Goal: Find specific page/section: Find specific page/section

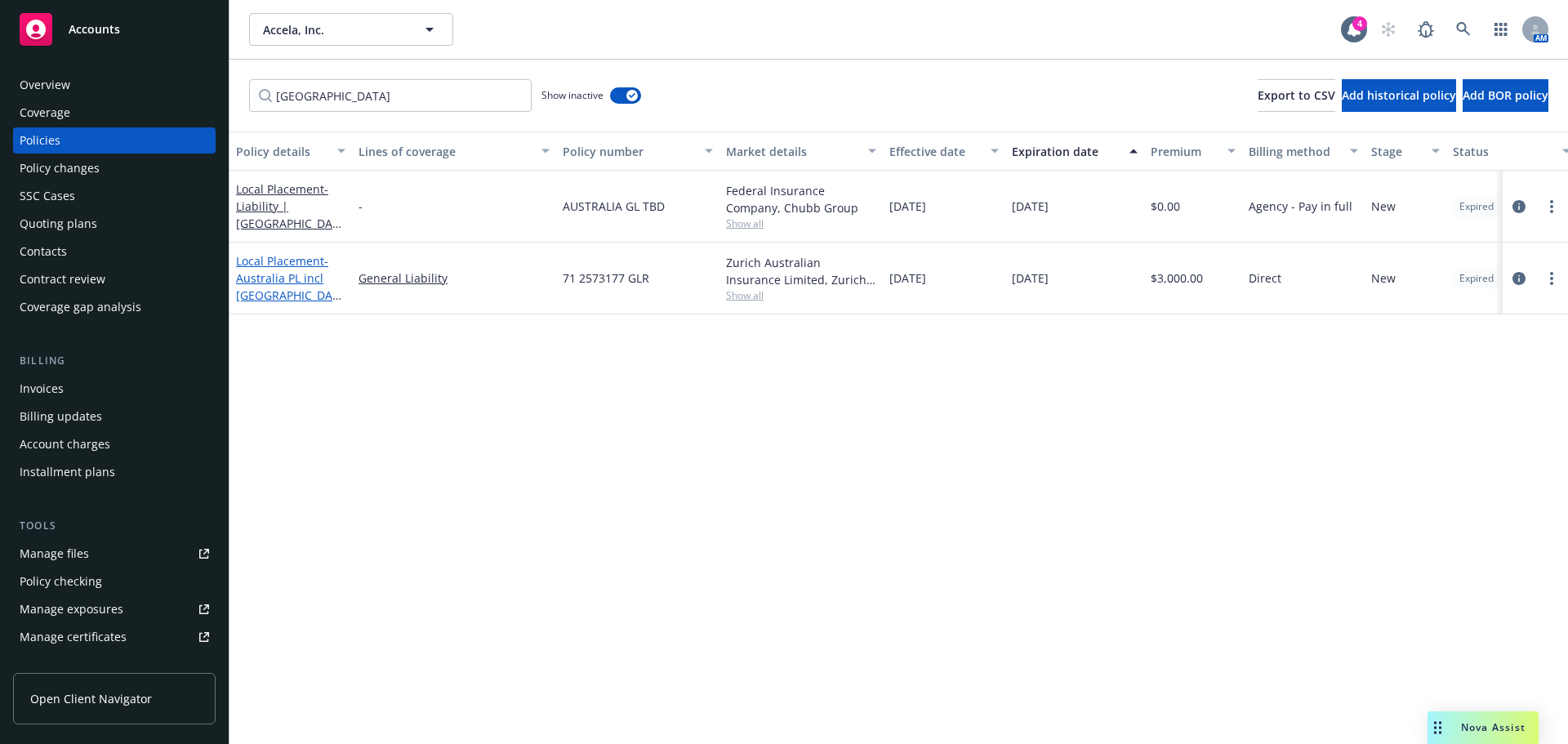
type input "australia"
click at [301, 275] on link "Local Placement - Australia PL incl NZ" at bounding box center [288, 286] width 103 height 67
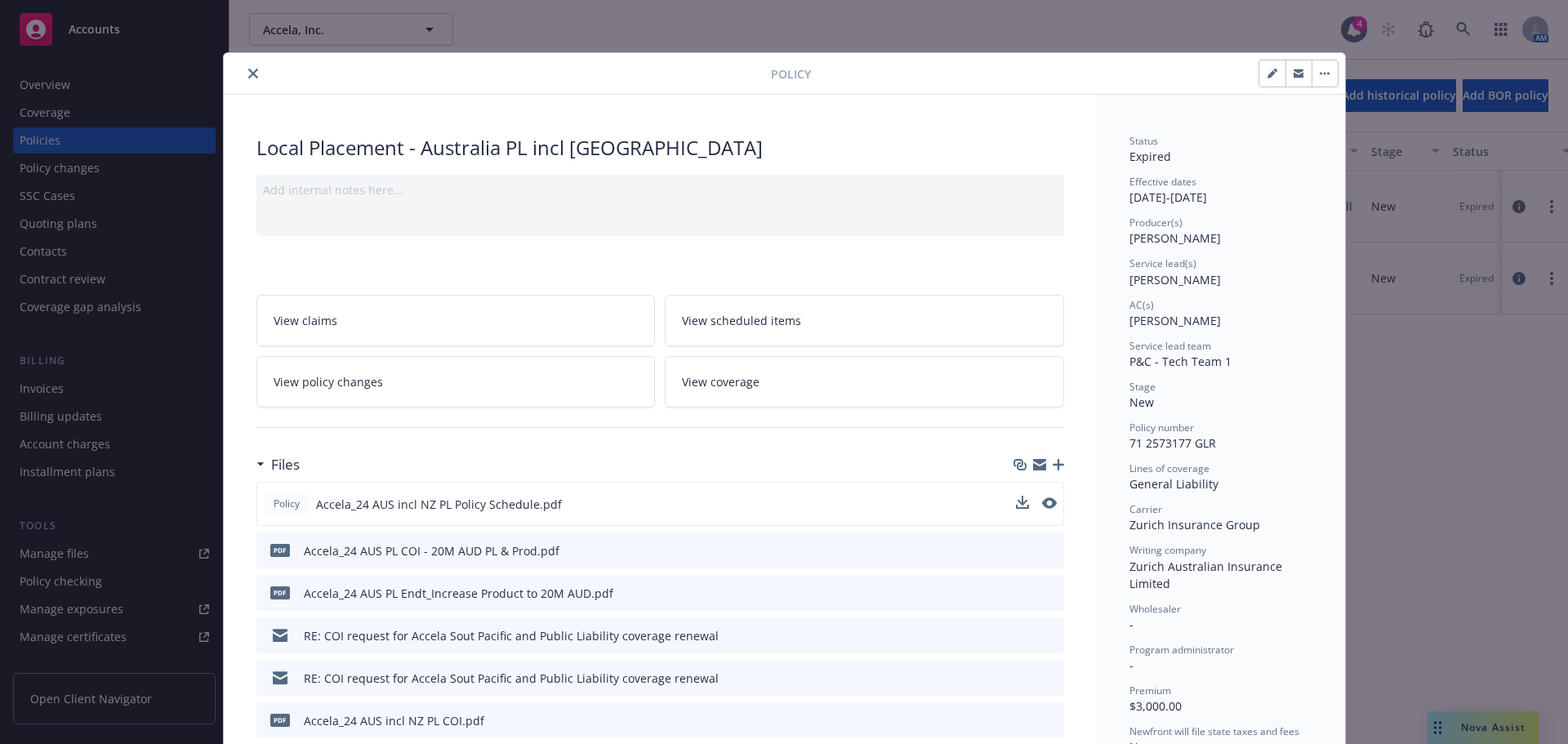
scroll to position [82, 0]
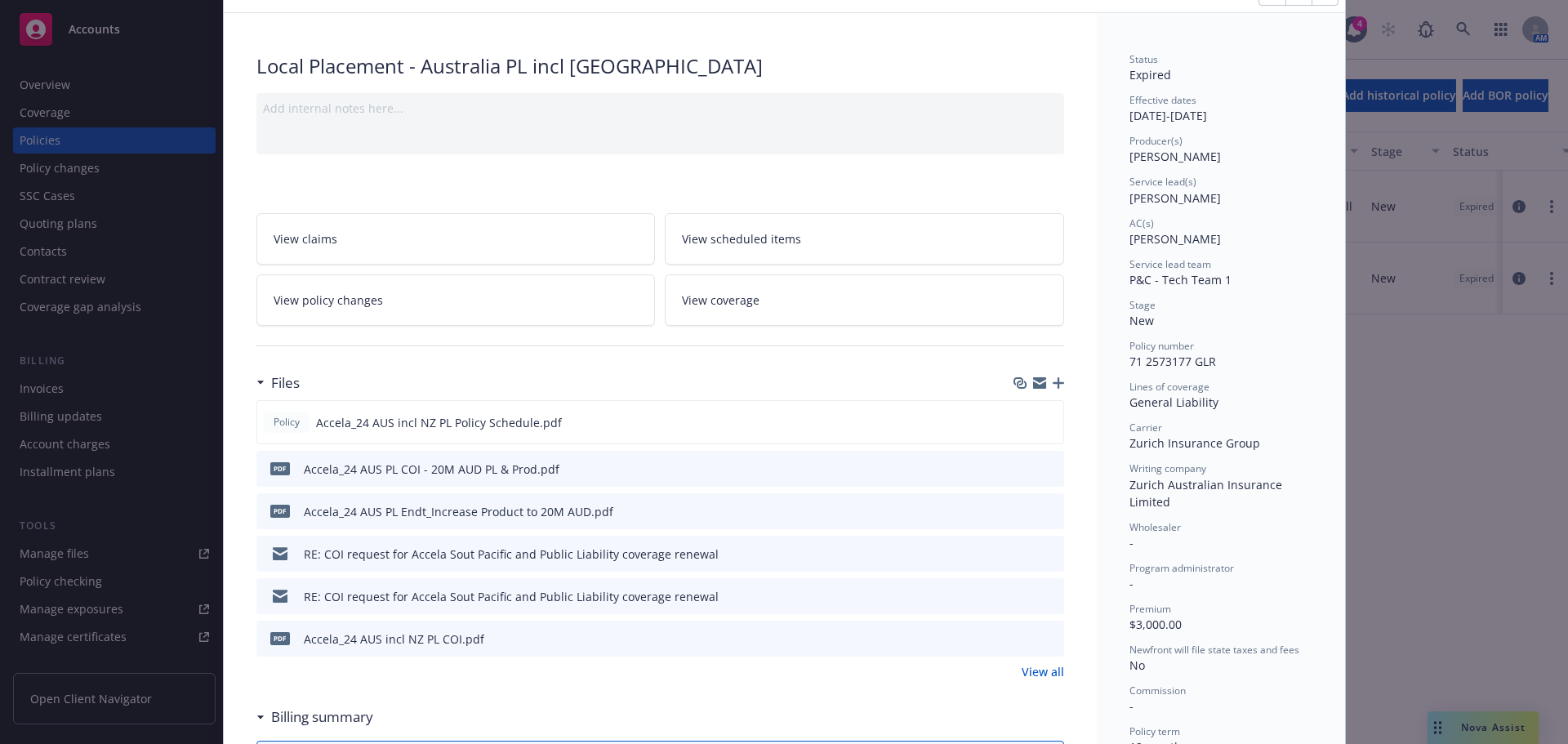
click at [1048, 550] on icon "preview file" at bounding box center [1049, 552] width 15 height 11
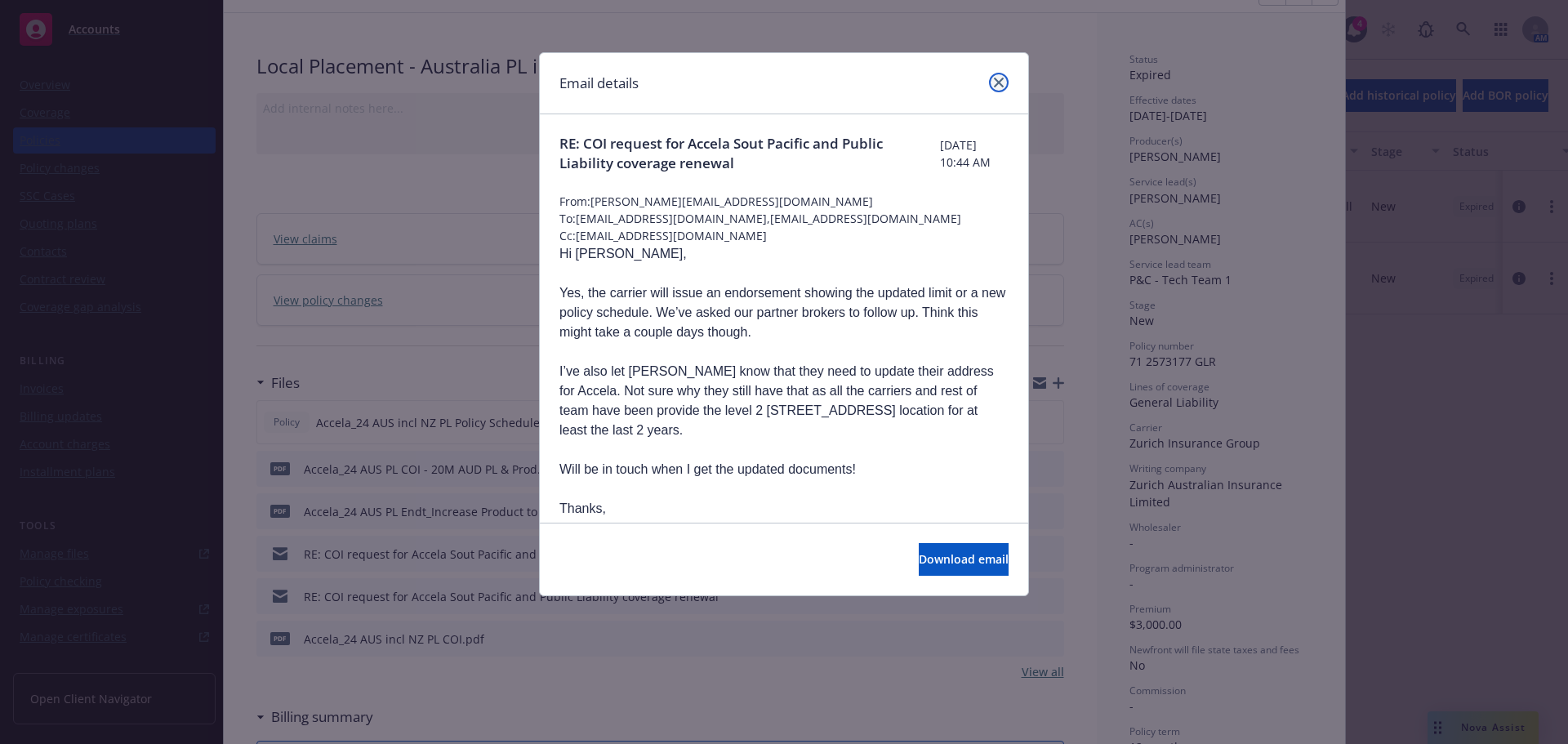
click at [996, 82] on icon "close" at bounding box center [998, 82] width 10 height 10
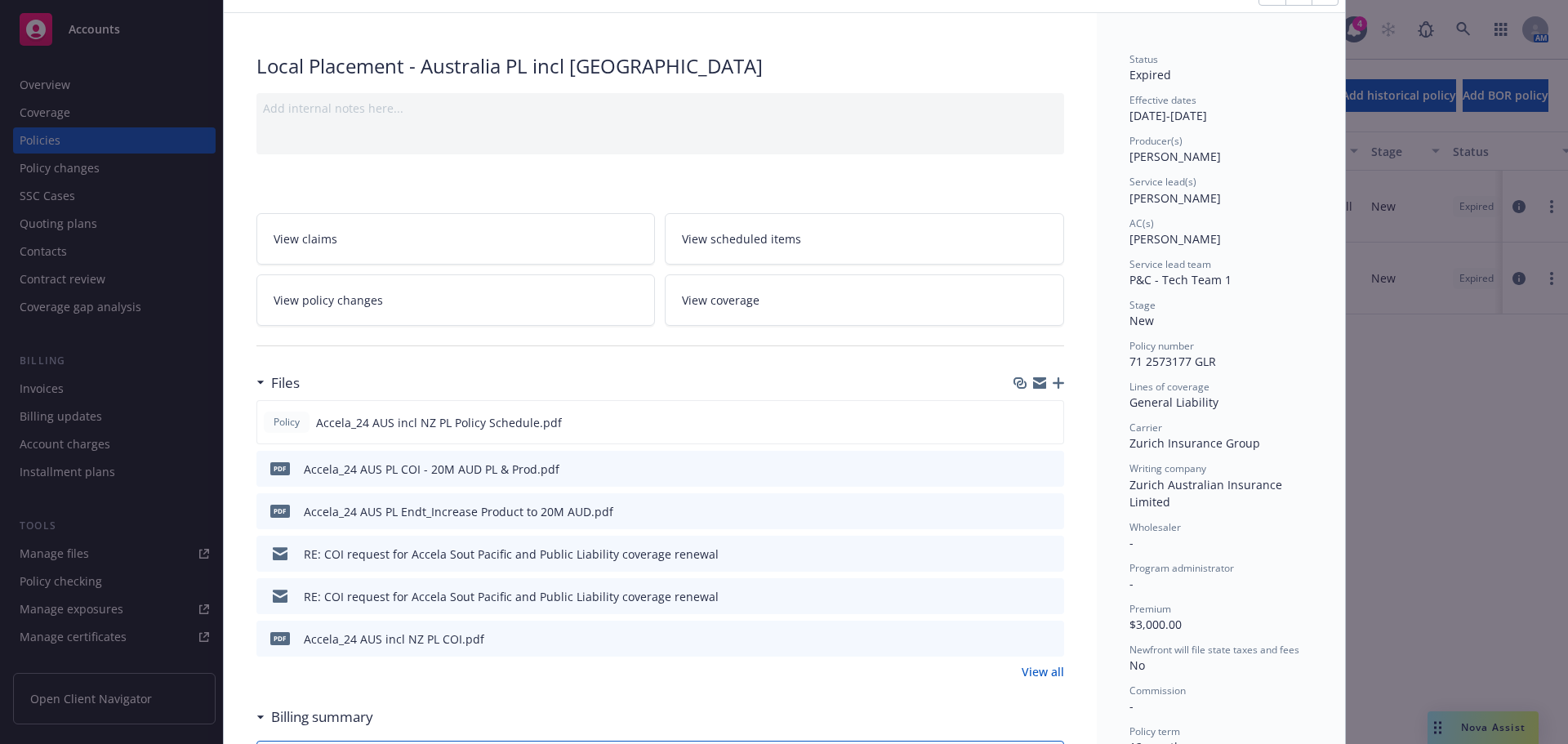
click at [1044, 597] on icon "preview file" at bounding box center [1049, 595] width 15 height 11
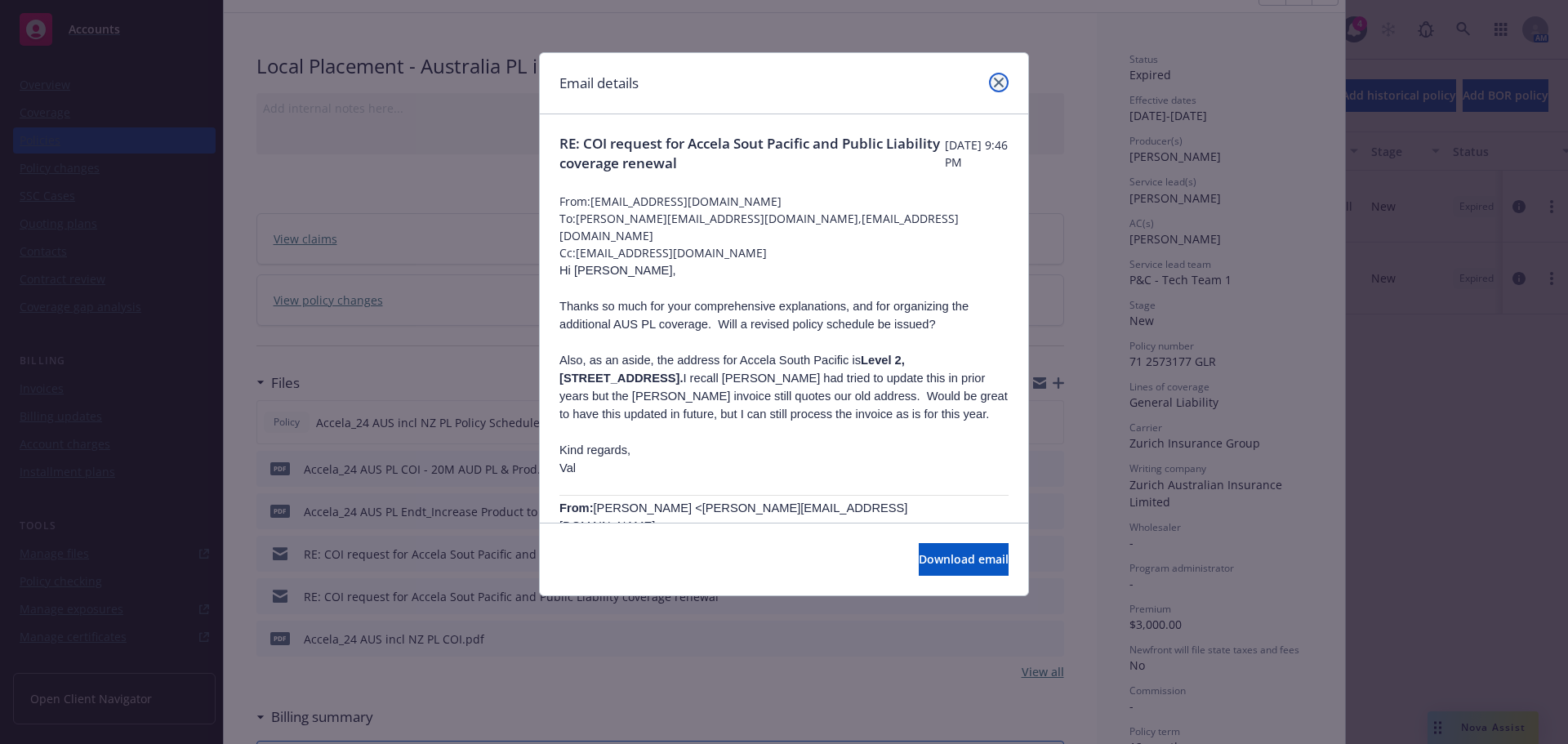
click at [1003, 77] on link "close" at bounding box center [999, 82] width 19 height 19
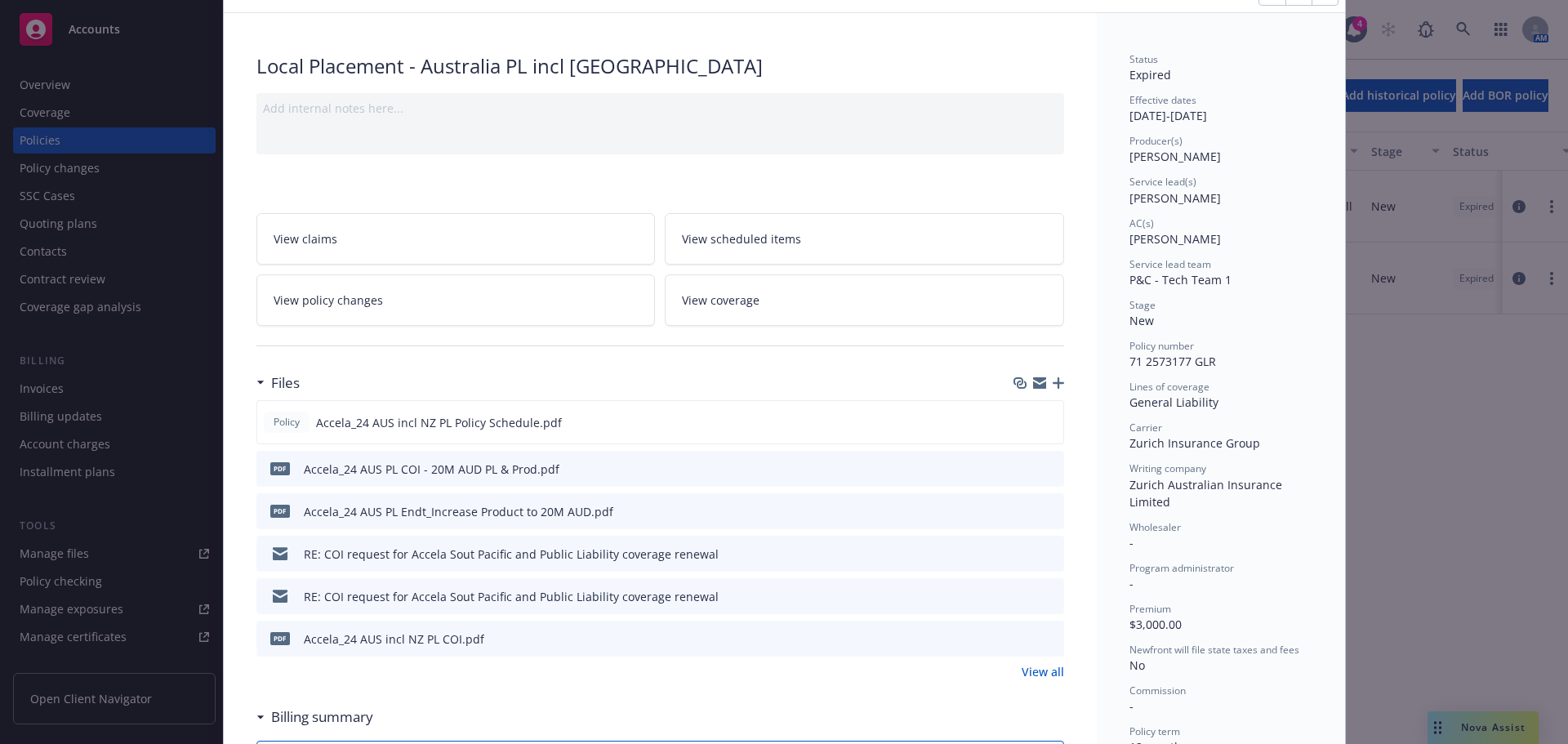
click at [1022, 666] on link "View all" at bounding box center [1043, 672] width 43 height 17
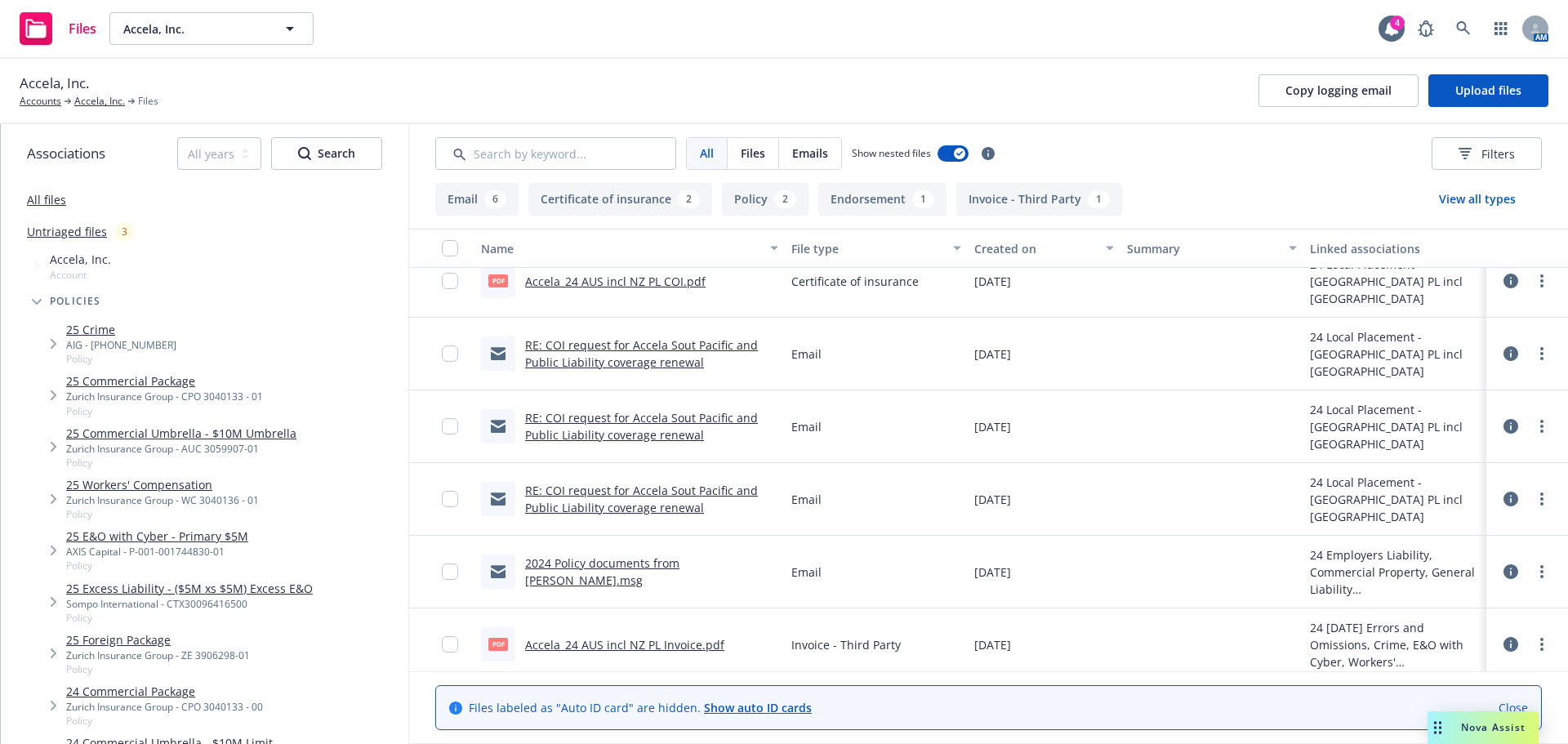
scroll to position [301, 0]
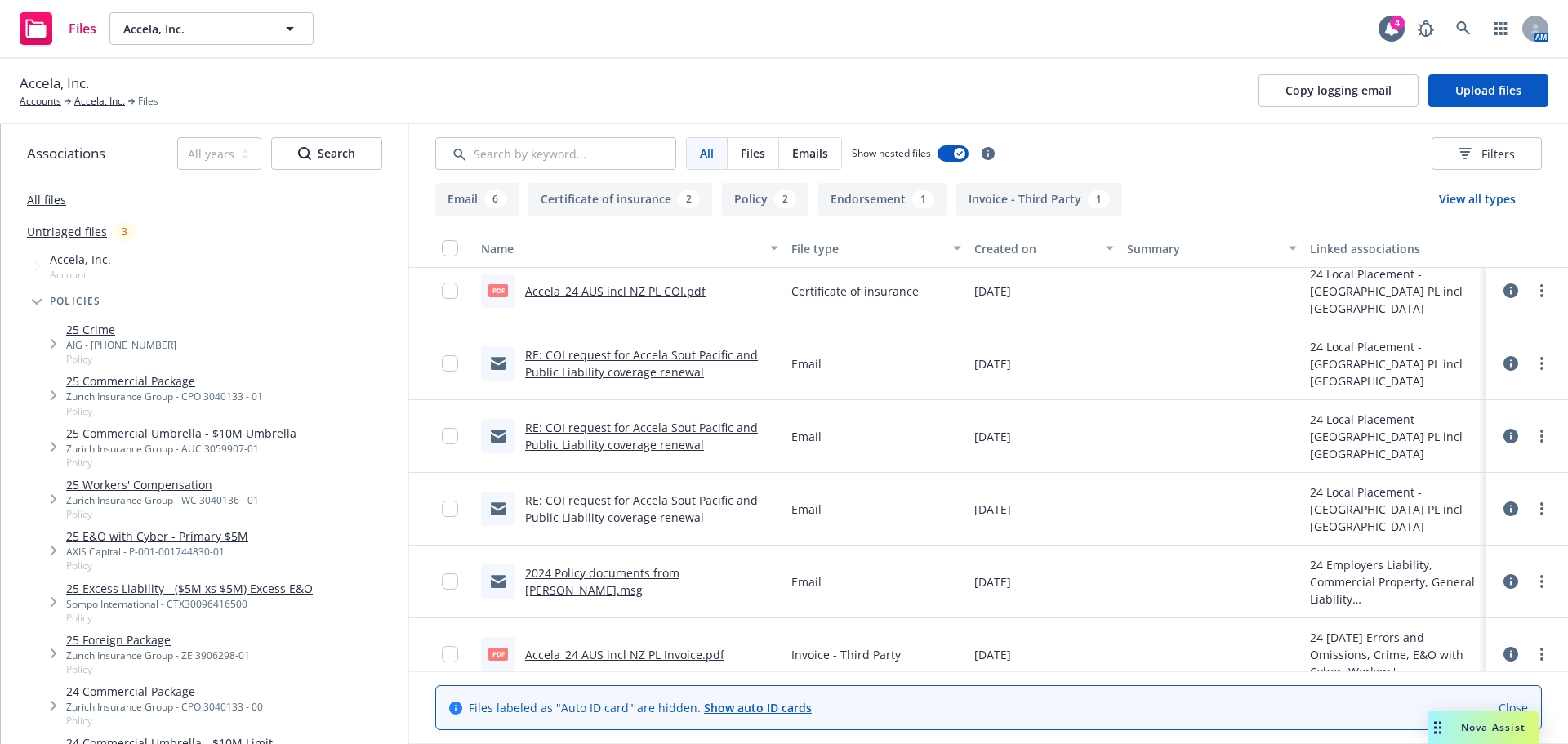
click at [639, 434] on link "RE: COI request for Accela Sout Pacific and Public Liability coverage renewal" at bounding box center [641, 435] width 233 height 32
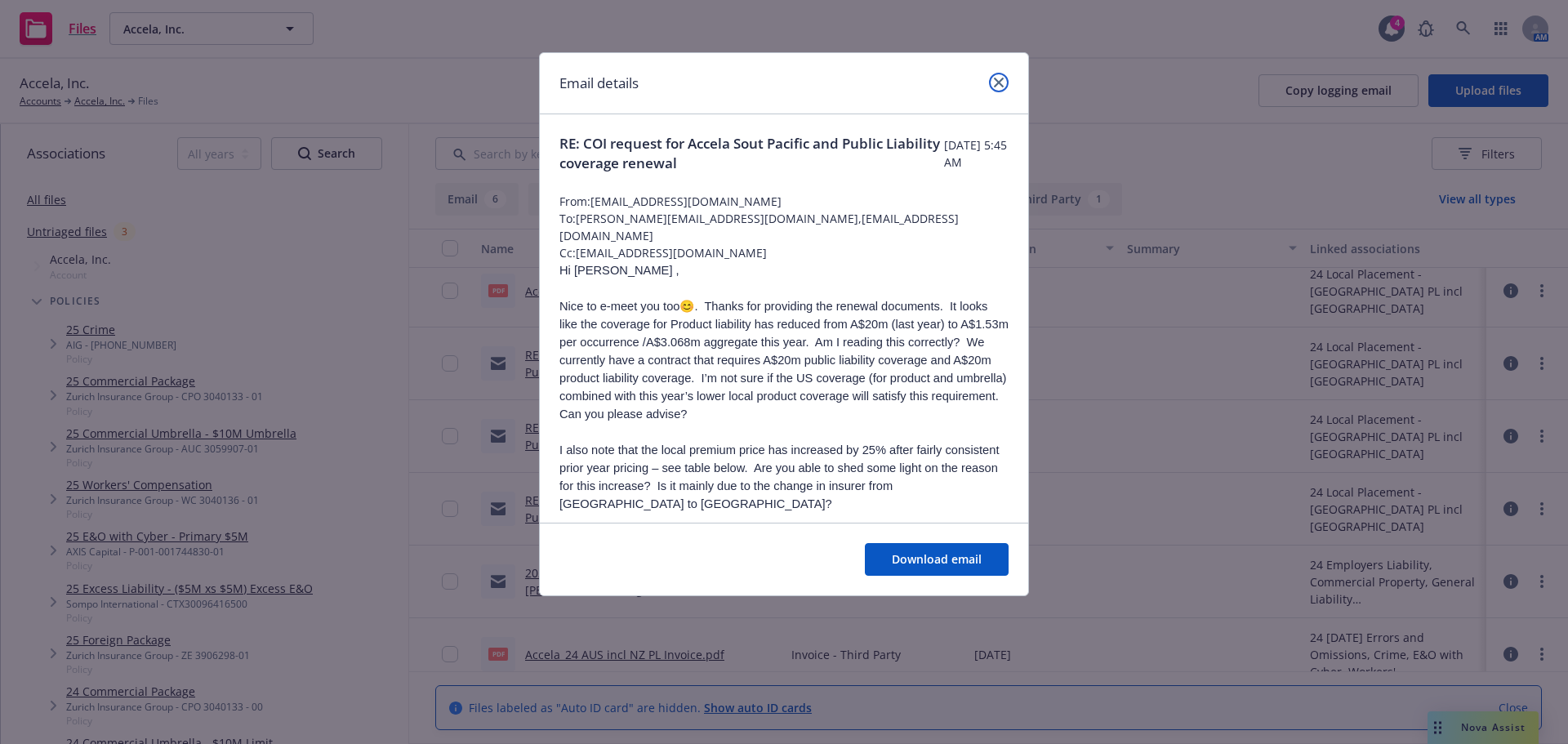
drag, startPoint x: 999, startPoint y: 79, endPoint x: 904, endPoint y: 82, distance: 95.0
click at [998, 79] on icon "close" at bounding box center [998, 82] width 10 height 10
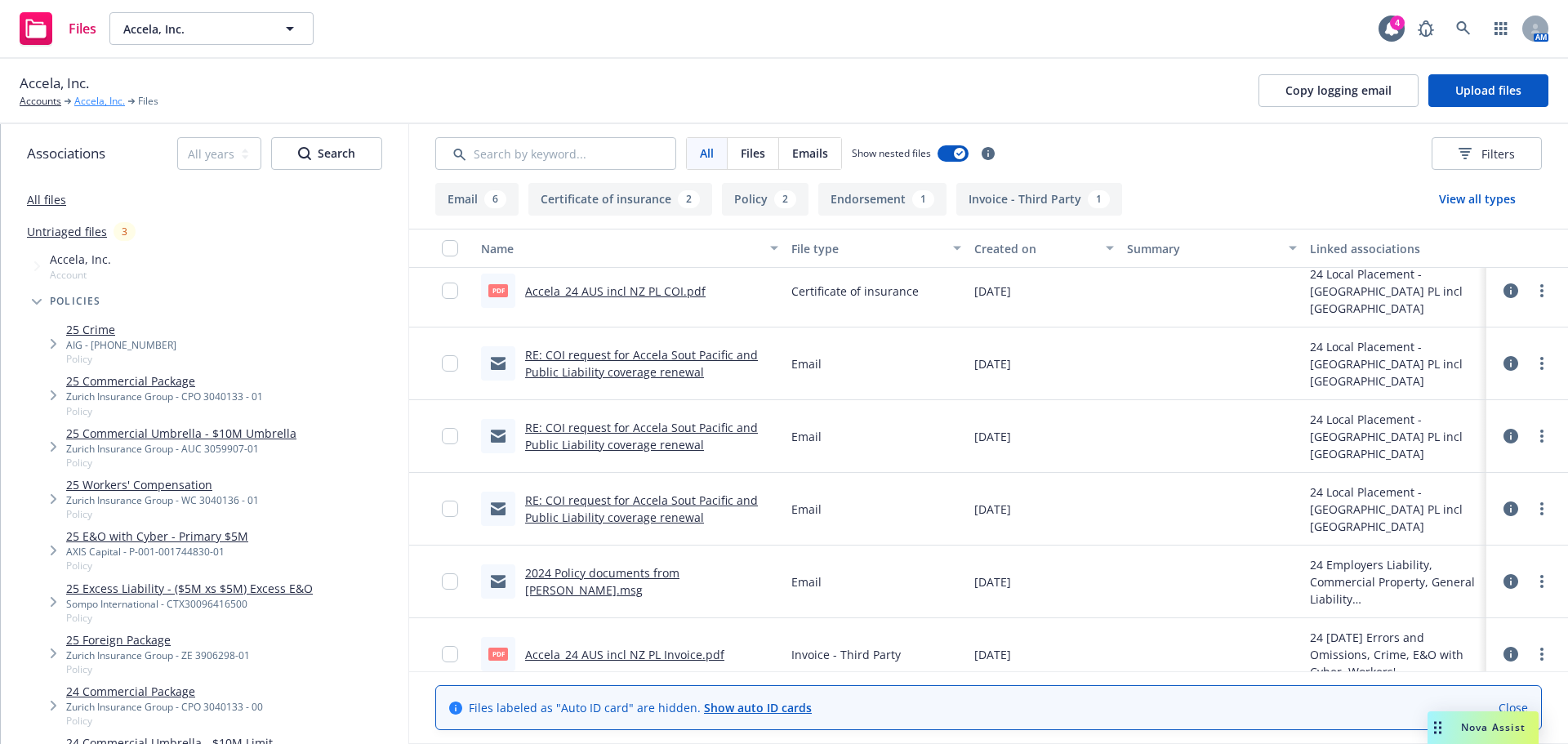
click at [95, 100] on link "Accela, Inc." at bounding box center [99, 101] width 51 height 15
